Goal: Information Seeking & Learning: Learn about a topic

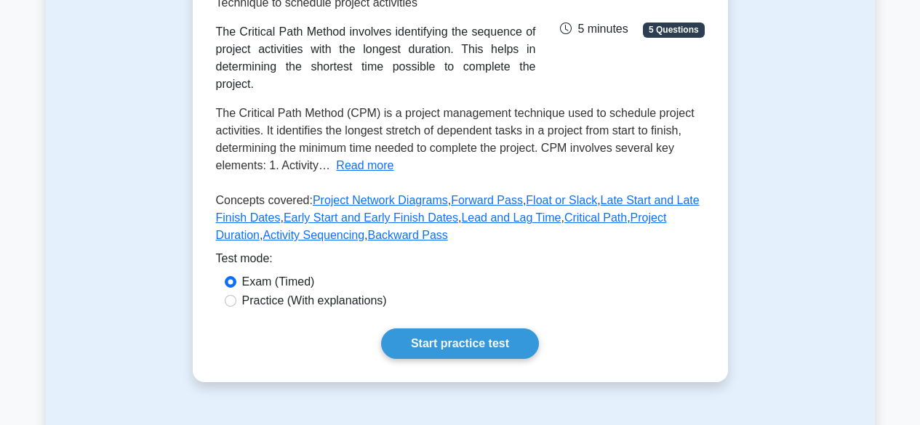
scroll to position [135, 0]
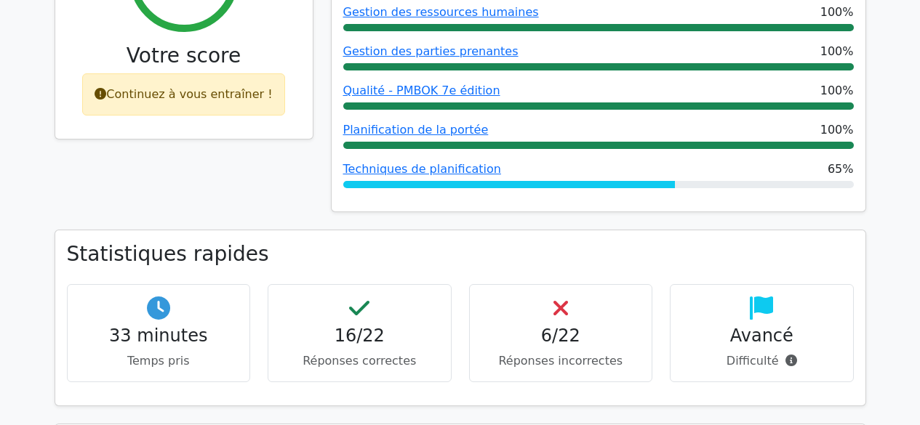
scroll to position [320, 0]
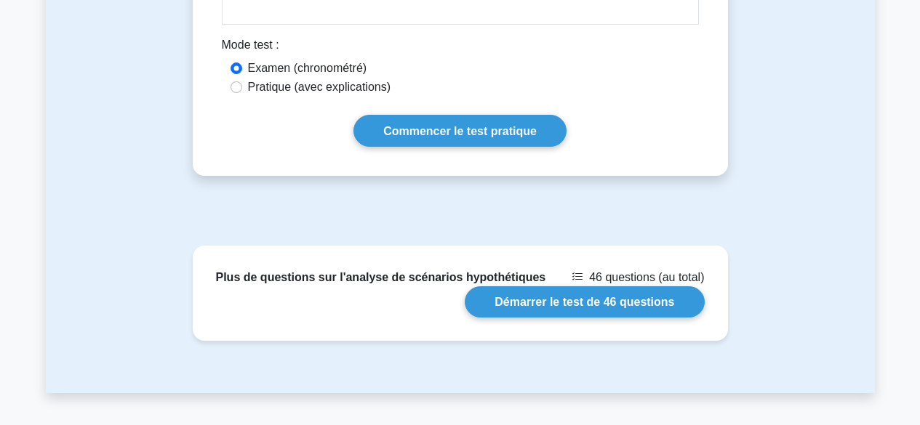
scroll to position [989, 0]
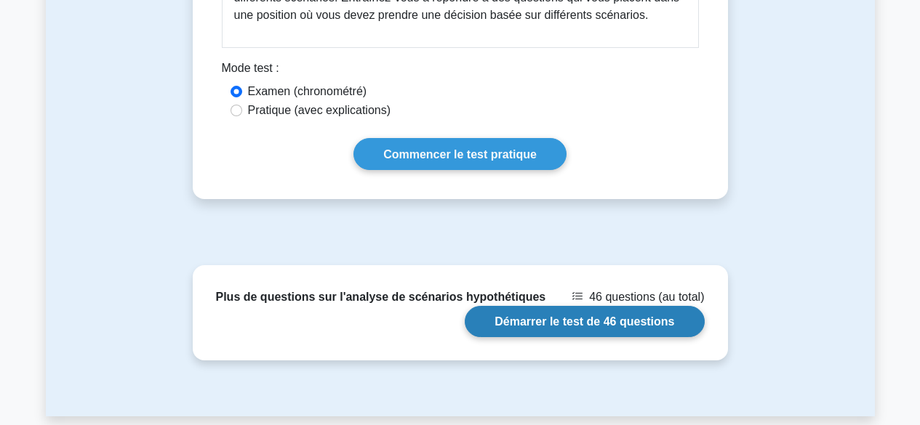
click at [565, 320] on link "Démarrer le test de 46 questions" at bounding box center [584, 321] width 239 height 31
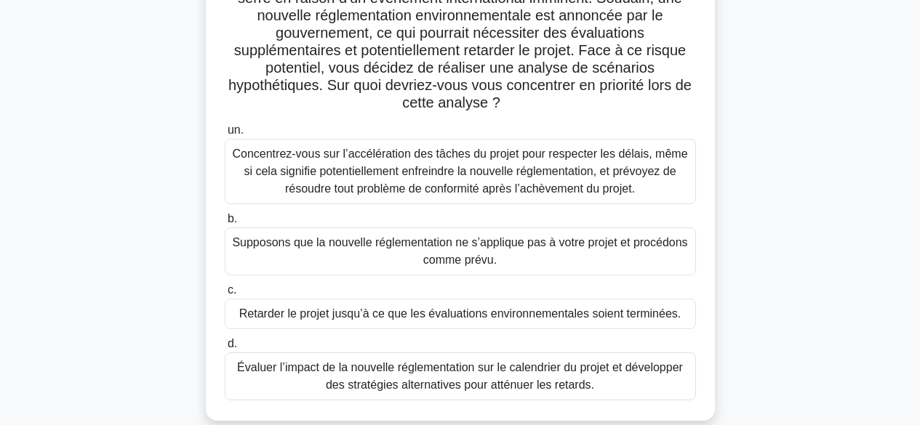
scroll to position [176, 0]
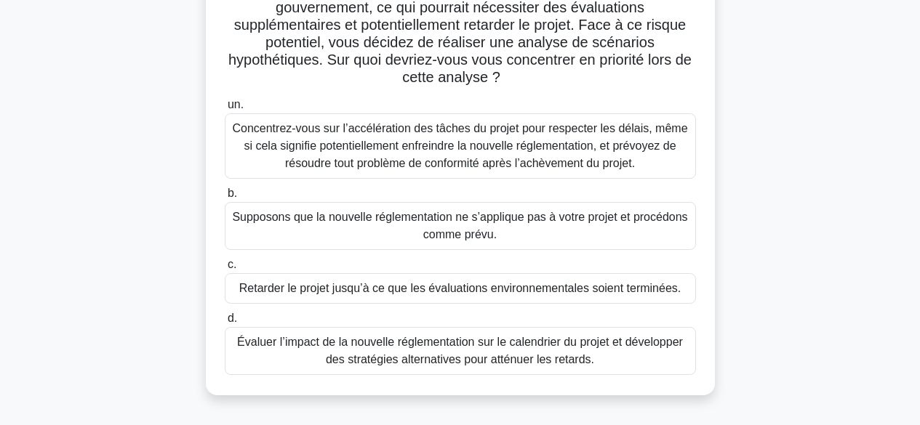
click at [570, 352] on font "Évaluer l’impact de la nouvelle réglementation sur le calendrier du projet et d…" at bounding box center [460, 351] width 458 height 35
click at [225, 324] on input "d. Évaluer l’impact de la nouvelle réglementation sur le calendrier du projet e…" at bounding box center [225, 318] width 0 height 9
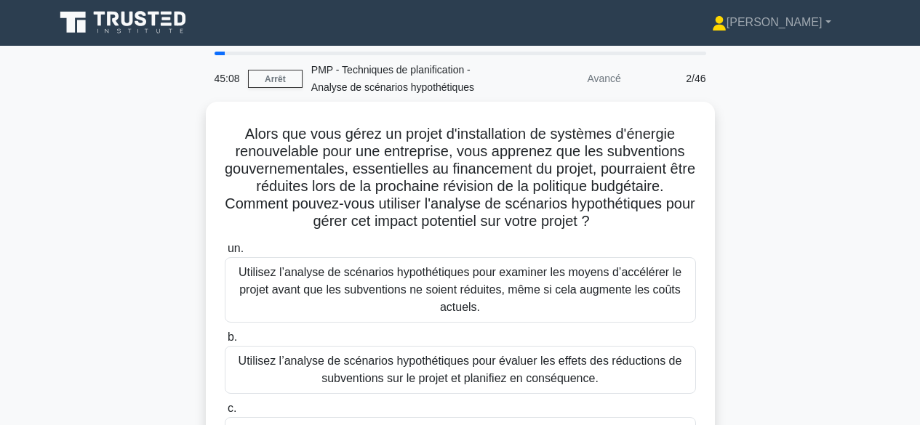
scroll to position [0, 0]
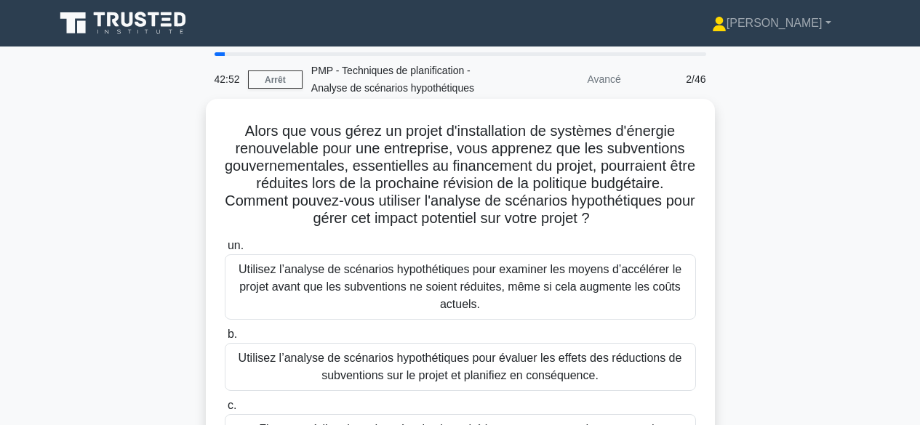
drag, startPoint x: 458, startPoint y: 153, endPoint x: 631, endPoint y: 228, distance: 187.9
click at [631, 228] on h5 "Alors que vous gérez un projet d'installation de systèmes d'énergie renouvelabl…" at bounding box center [460, 175] width 474 height 106
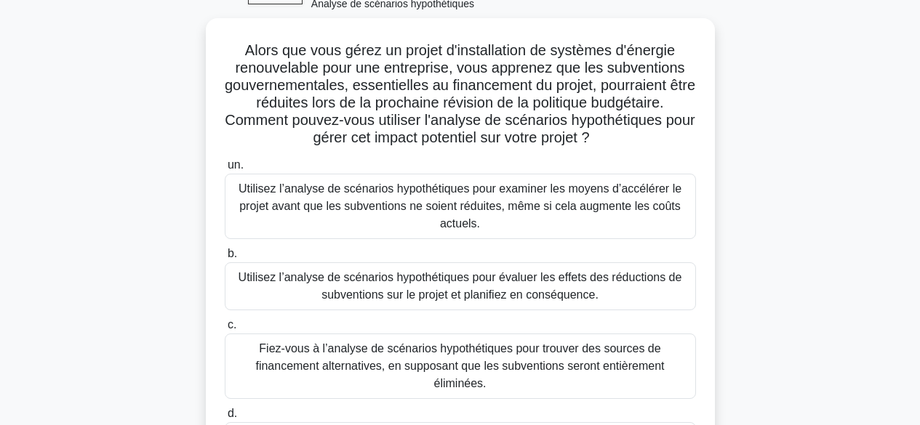
scroll to position [87, 0]
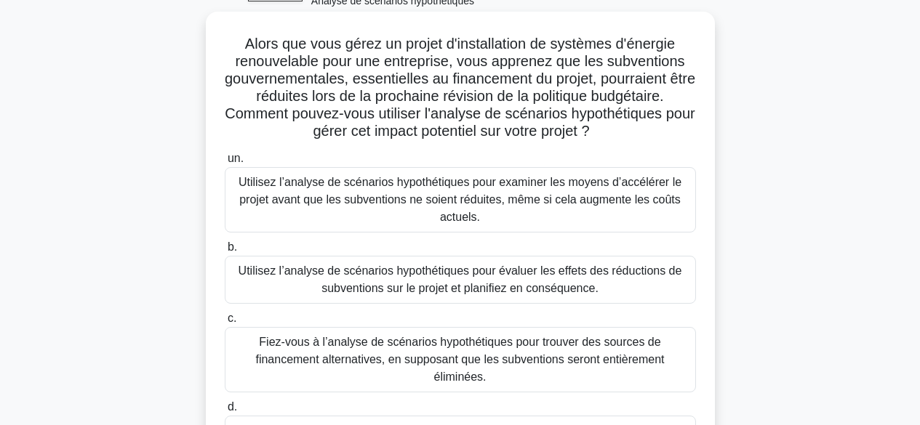
click at [533, 281] on font "Utilisez l’analyse de scénarios hypothétiques pour évaluer les effets des réduc…" at bounding box center [461, 280] width 444 height 30
click at [225, 252] on input "b. Utilisez l’analyse de scénarios hypothétiques pour évaluer les effets des ré…" at bounding box center [225, 247] width 0 height 9
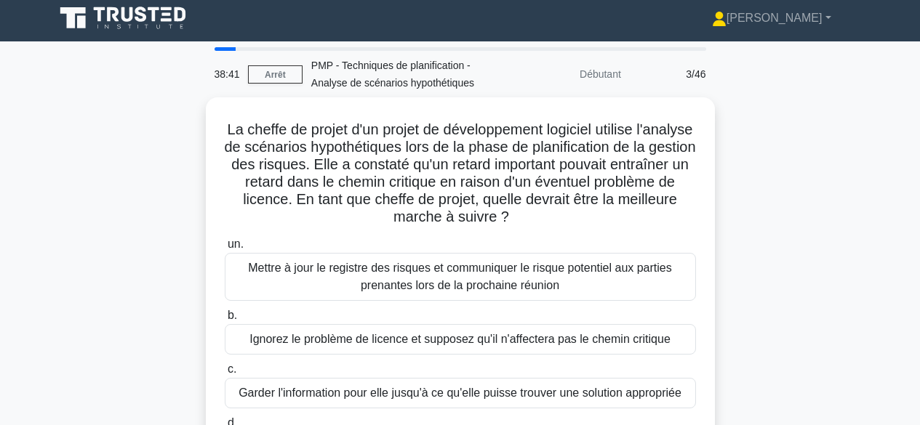
scroll to position [0, 0]
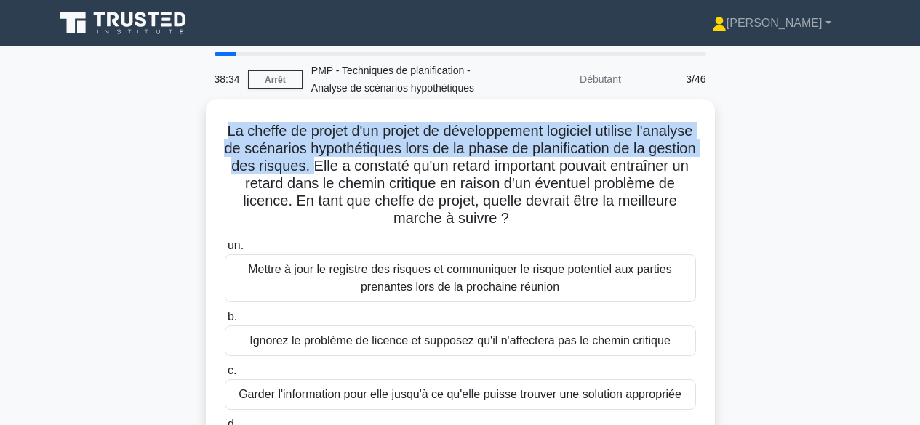
drag, startPoint x: 249, startPoint y: 132, endPoint x: 391, endPoint y: 170, distance: 147.0
click at [391, 170] on font "La cheffe de projet d'un projet de développement logiciel utilise l'analyse de …" at bounding box center [459, 174] width 471 height 103
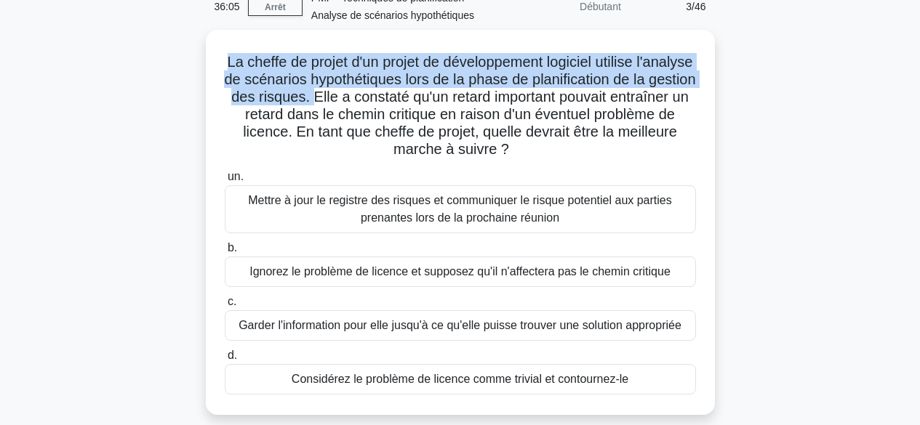
scroll to position [90, 0]
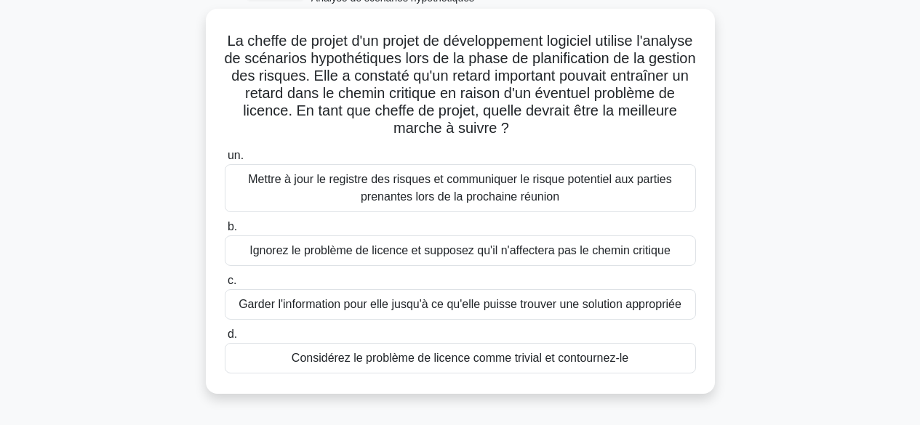
click at [516, 189] on font "Mettre à jour le registre des risques et communiquer le risque potentiel aux pa…" at bounding box center [460, 188] width 458 height 35
click at [225, 161] on input "un. Mettre à jour le registre des risques et communiquer le risque potentiel au…" at bounding box center [225, 155] width 0 height 9
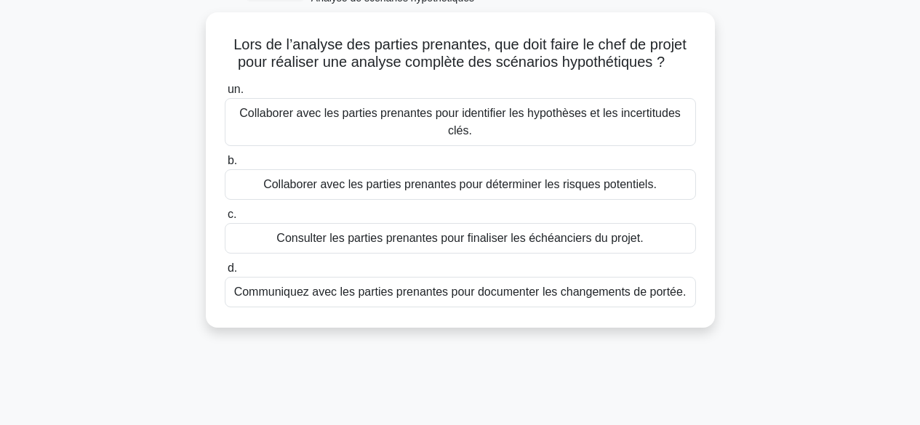
scroll to position [0, 0]
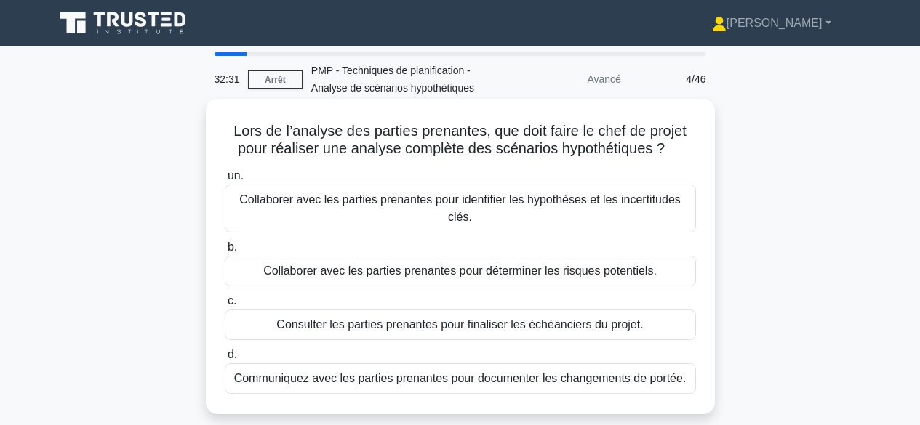
click at [619, 207] on font "Collaborer avec les parties prenantes pour identifier les hypothèses et les inc…" at bounding box center [459, 208] width 441 height 30
click at [225, 181] on input "un. Collaborer avec les parties prenantes pour identifier les hypothèses et les…" at bounding box center [225, 176] width 0 height 9
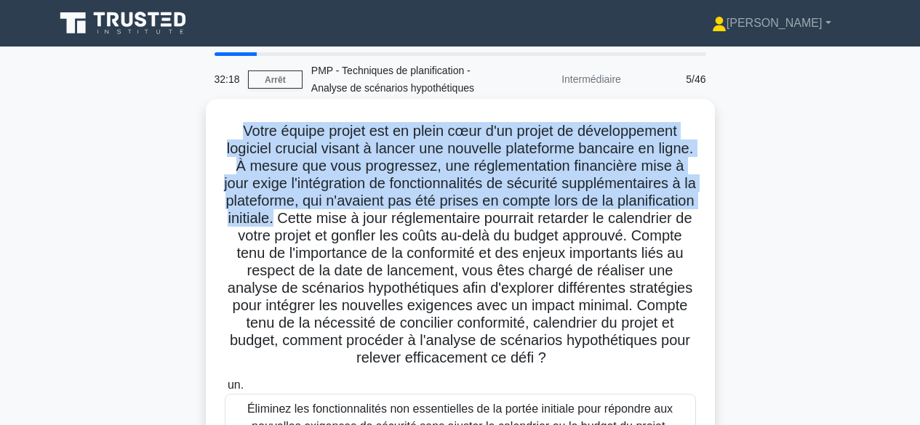
drag, startPoint x: 235, startPoint y: 132, endPoint x: 426, endPoint y: 219, distance: 209.9
click at [426, 219] on font "Votre équipe projet est en plein cœur d'un projet de développement logiciel cru…" at bounding box center [460, 244] width 472 height 243
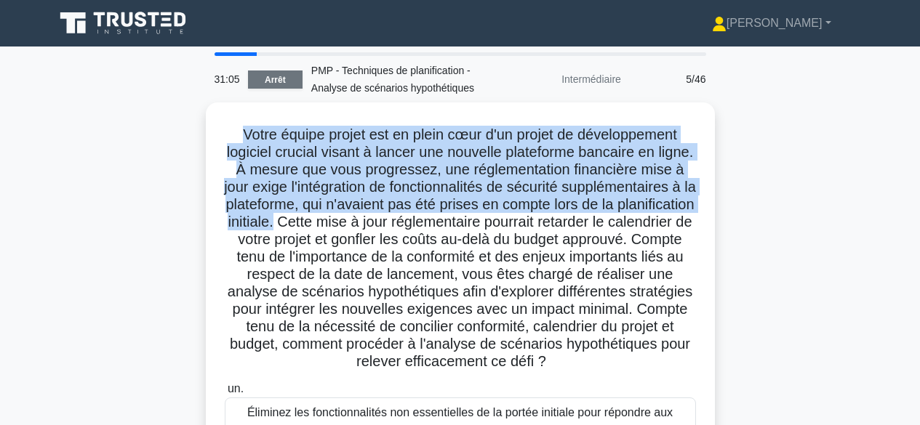
click at [281, 75] on font "Arrêt" at bounding box center [275, 80] width 21 height 10
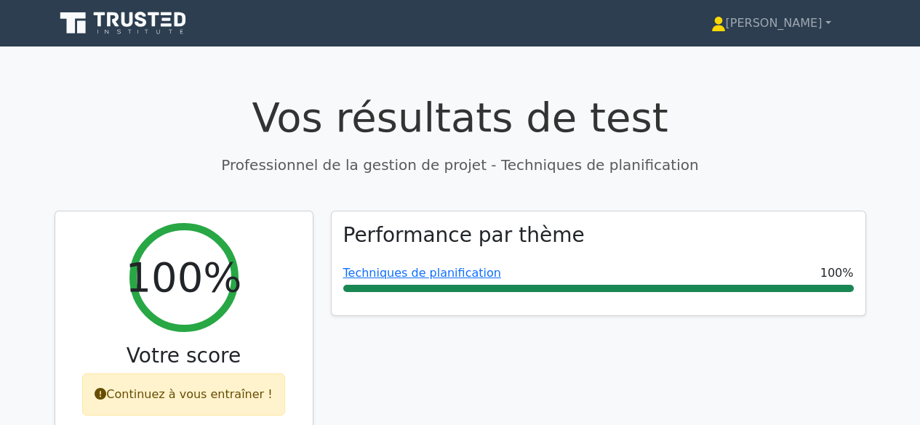
drag, startPoint x: 927, startPoint y: 80, endPoint x: 905, endPoint y: 69, distance: 23.7
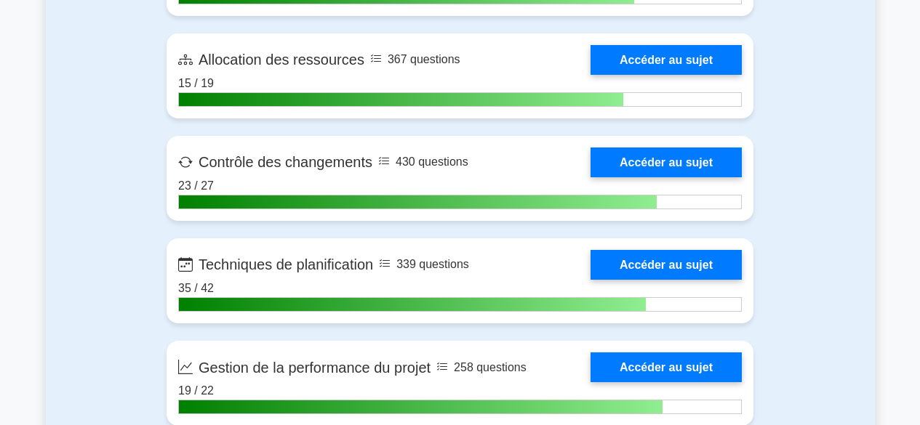
scroll to position [2834, 0]
